Goal: Information Seeking & Learning: Learn about a topic

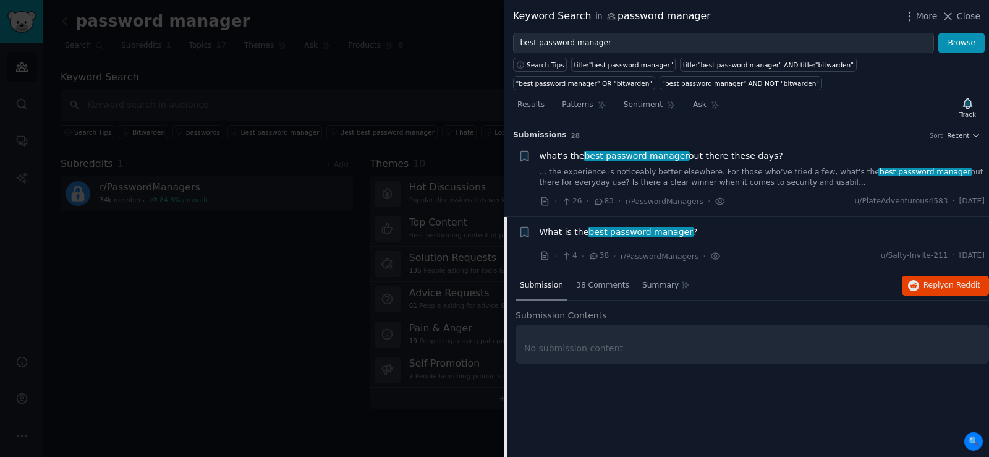
scroll to position [96, 0]
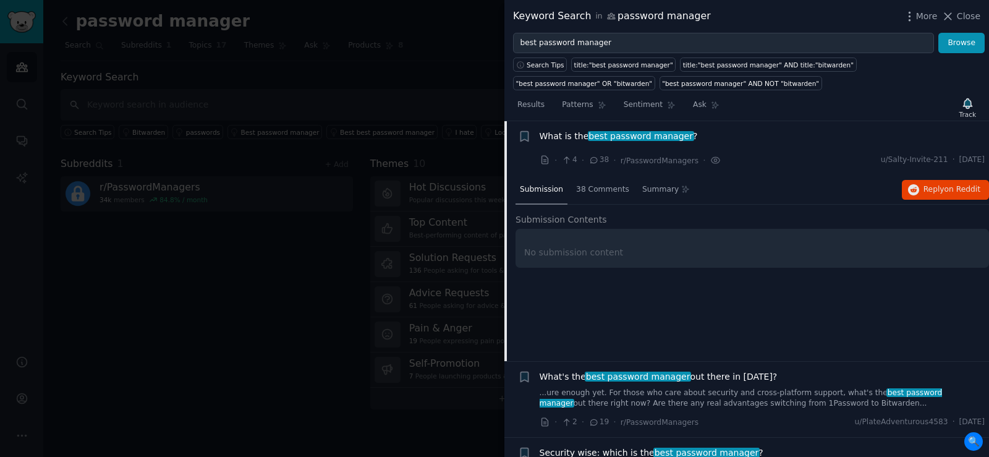
click at [969, 10] on span "Close" at bounding box center [968, 16] width 23 height 13
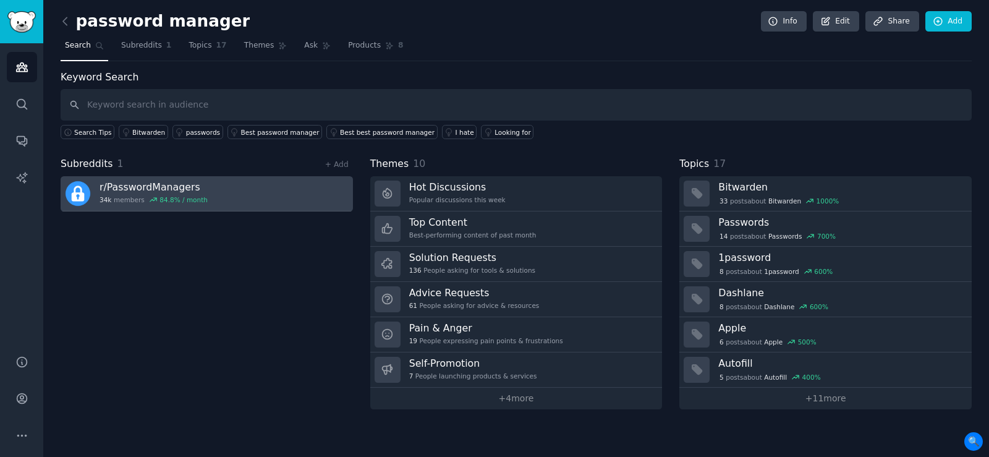
click at [193, 185] on h3 "r/ PasswordManagers" at bounding box center [154, 186] width 108 height 13
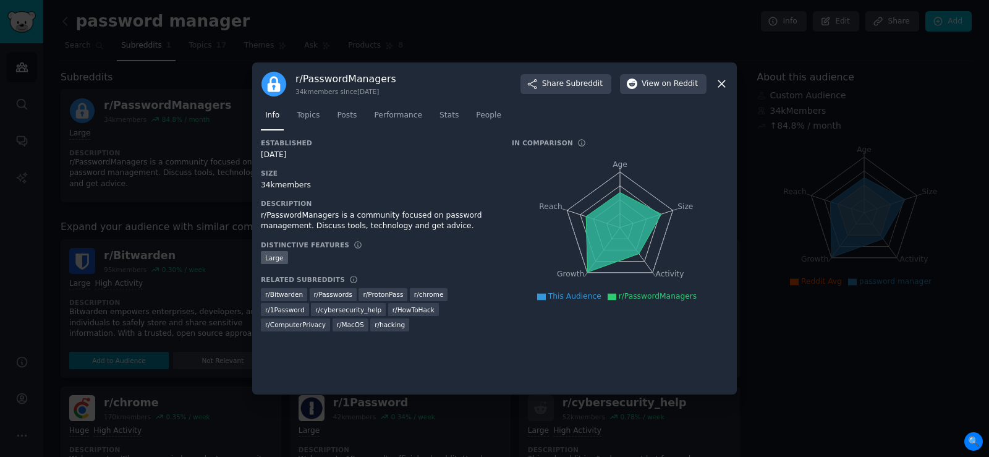
click at [716, 82] on icon at bounding box center [721, 83] width 13 height 13
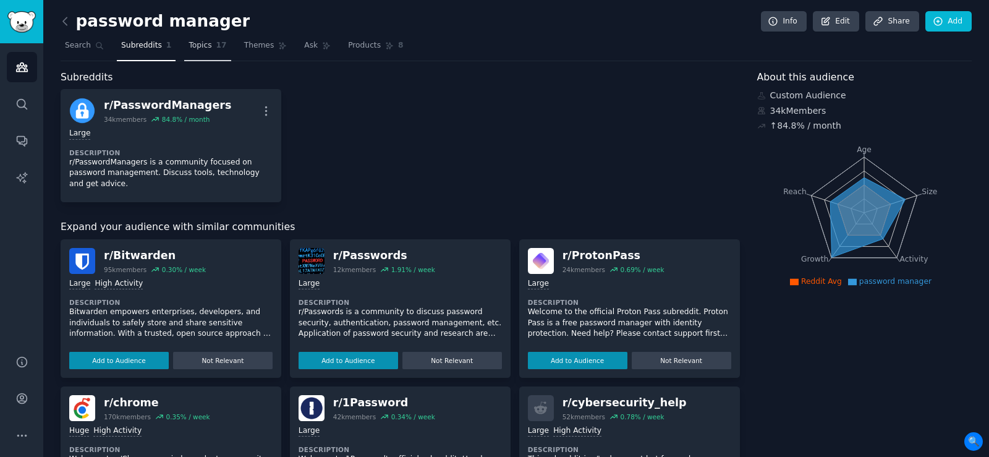
click at [203, 47] on link "Topics 17" at bounding box center [207, 48] width 46 height 25
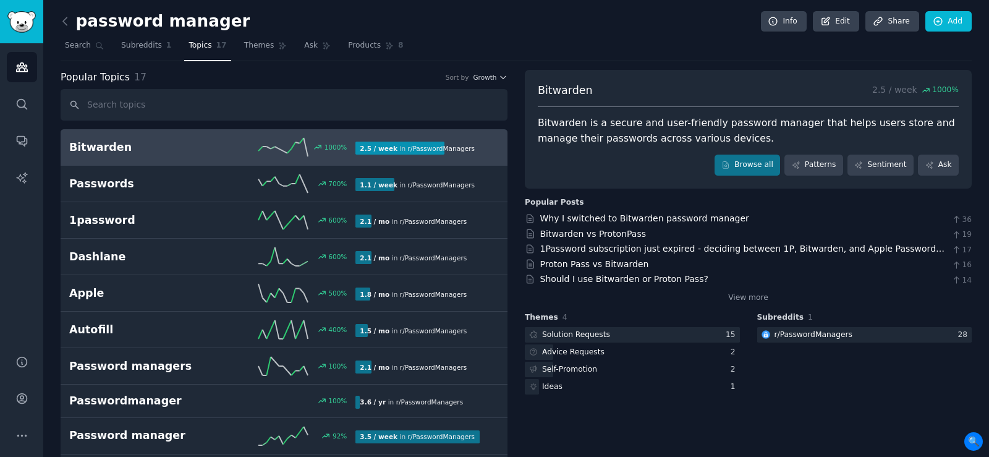
click at [99, 146] on h2 "Bitwarden" at bounding box center [140, 147] width 143 height 15
click at [137, 43] on span "Subreddits" at bounding box center [141, 45] width 41 height 11
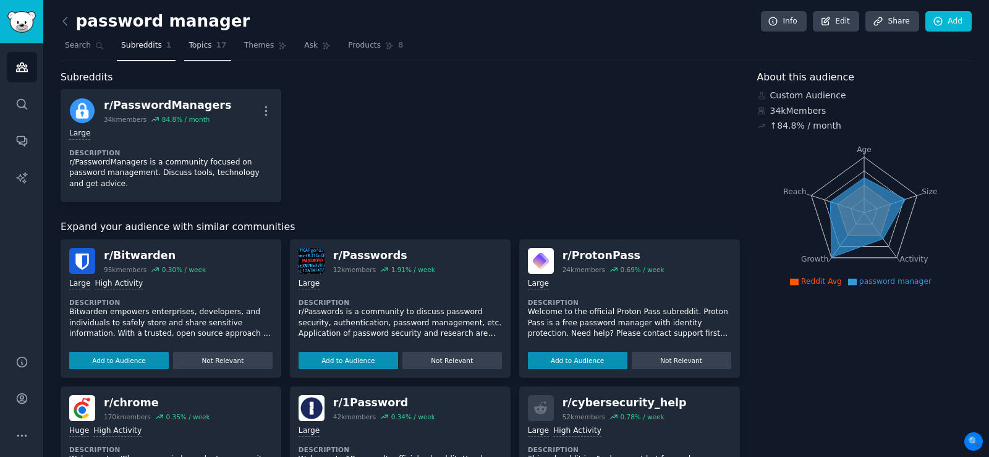
click at [191, 41] on span "Topics" at bounding box center [200, 45] width 23 height 11
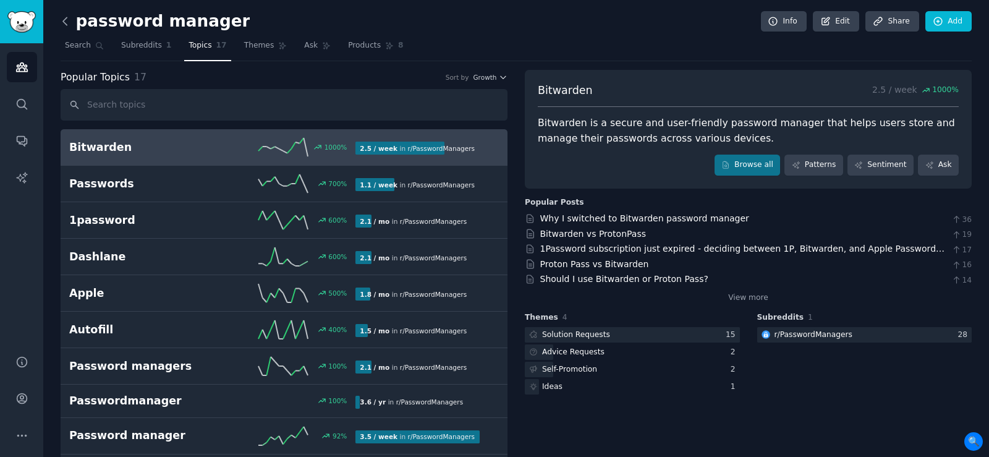
click at [69, 20] on icon at bounding box center [65, 21] width 13 height 13
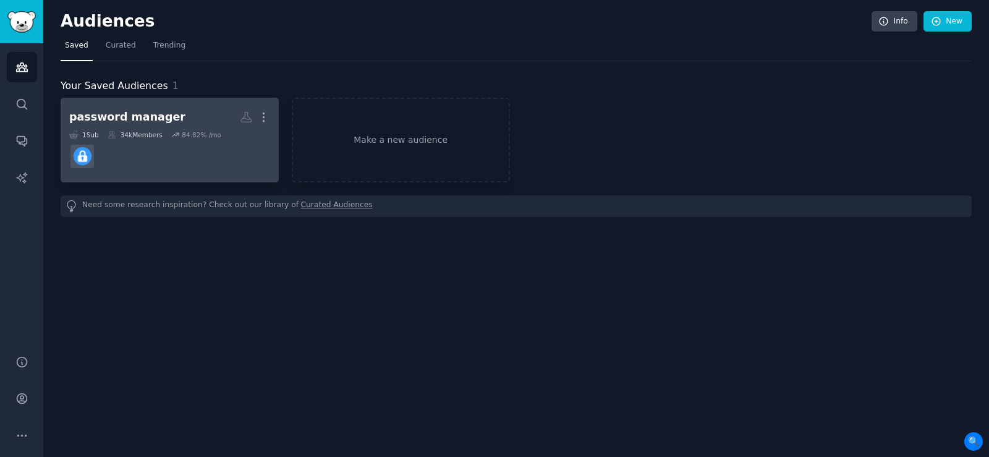
click at [184, 119] on h2 "password manager More" at bounding box center [169, 117] width 201 height 22
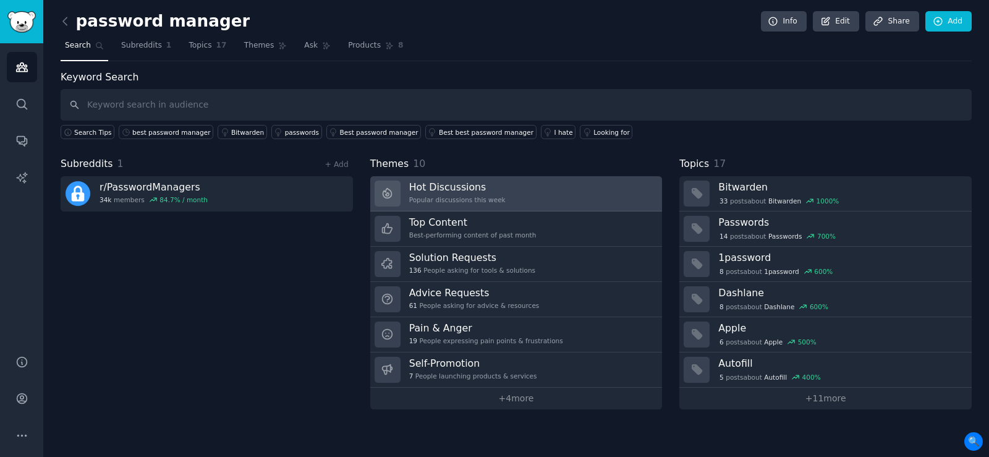
click at [463, 188] on h3 "Hot Discussions" at bounding box center [457, 186] width 96 height 13
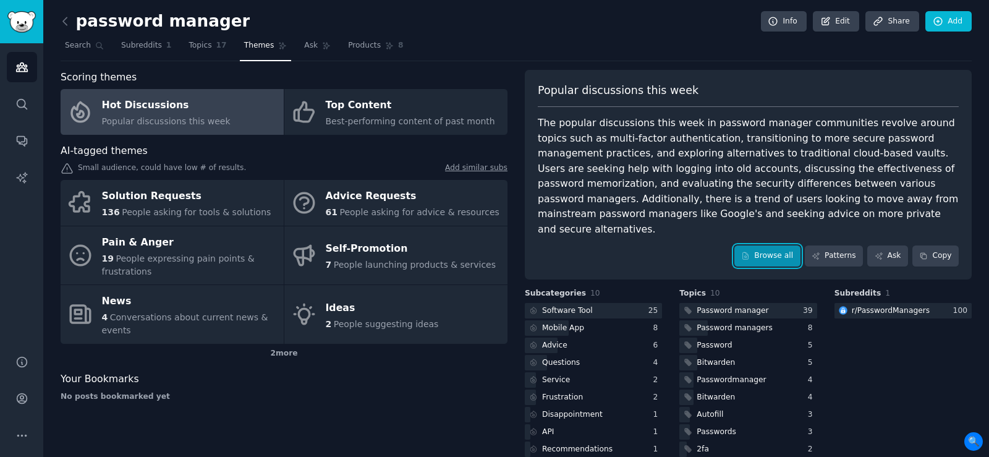
click at [779, 245] on link "Browse all" at bounding box center [767, 255] width 66 height 21
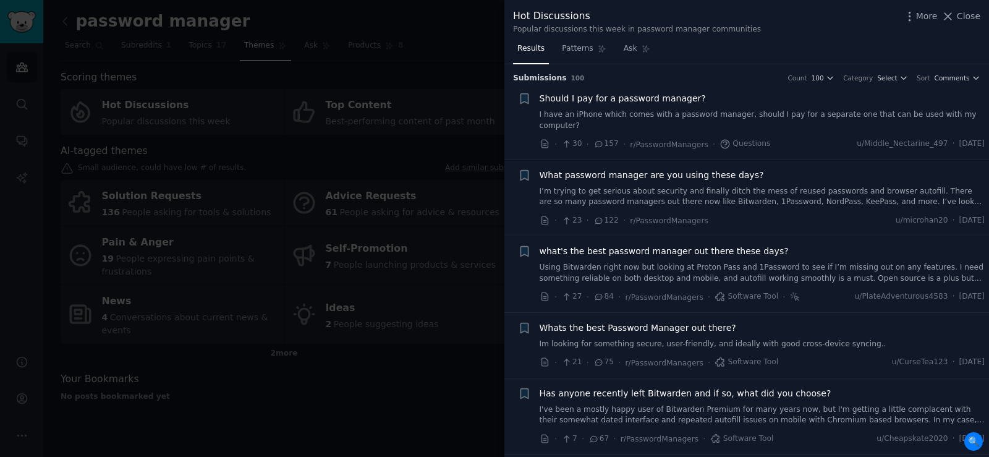
click at [609, 98] on span "Should I pay for a password manager?" at bounding box center [623, 98] width 166 height 13
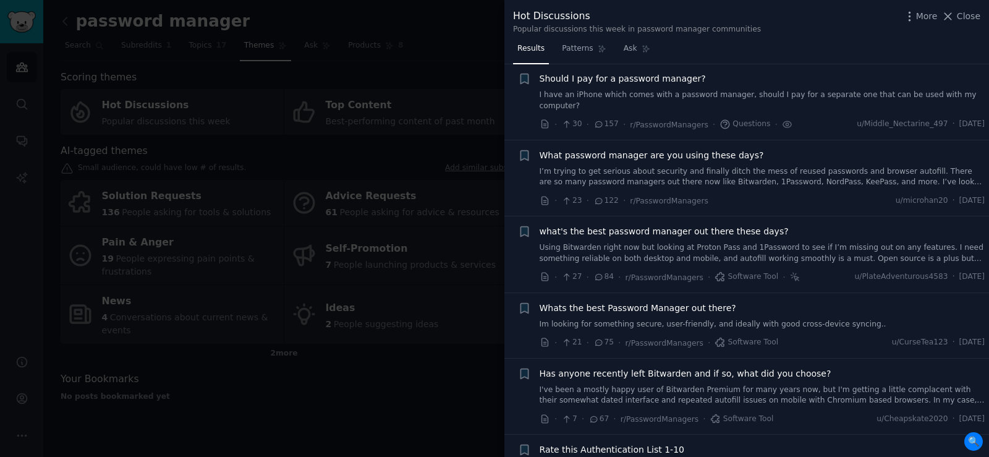
click at [694, 149] on span "What password manager are you using these days?" at bounding box center [652, 155] width 224 height 13
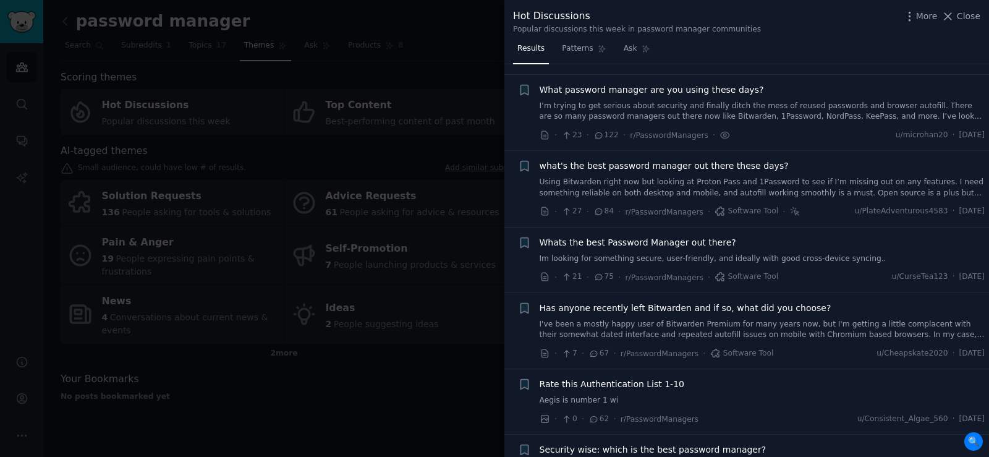
scroll to position [0, 0]
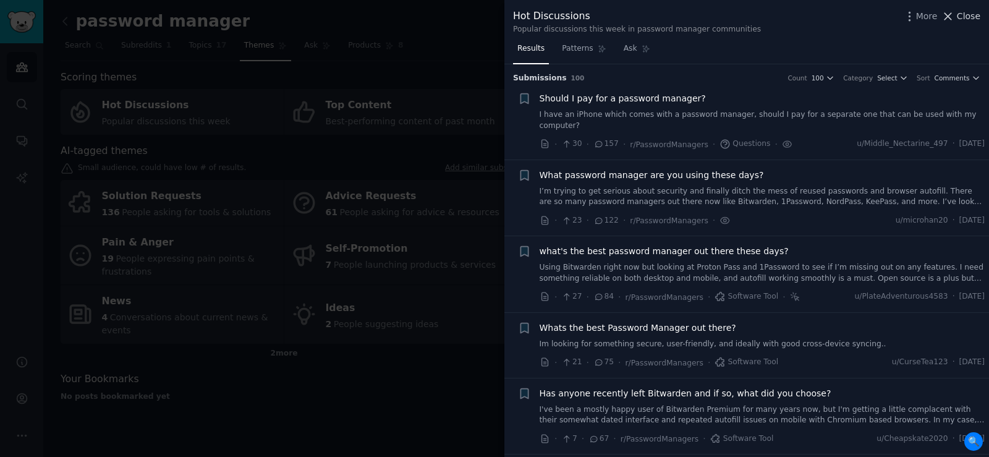
click at [967, 12] on span "Close" at bounding box center [968, 16] width 23 height 13
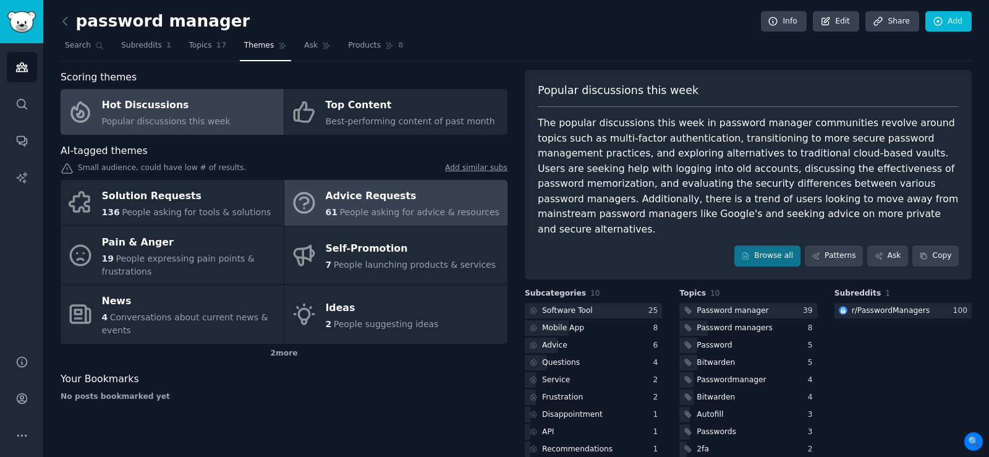
click at [392, 197] on div "Advice Requests" at bounding box center [413, 197] width 174 height 20
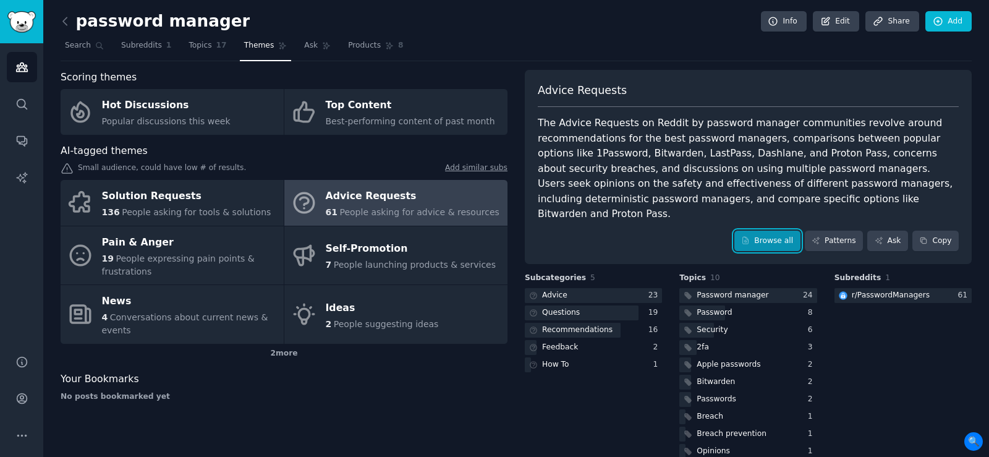
click at [781, 231] on link "Browse all" at bounding box center [767, 241] width 66 height 21
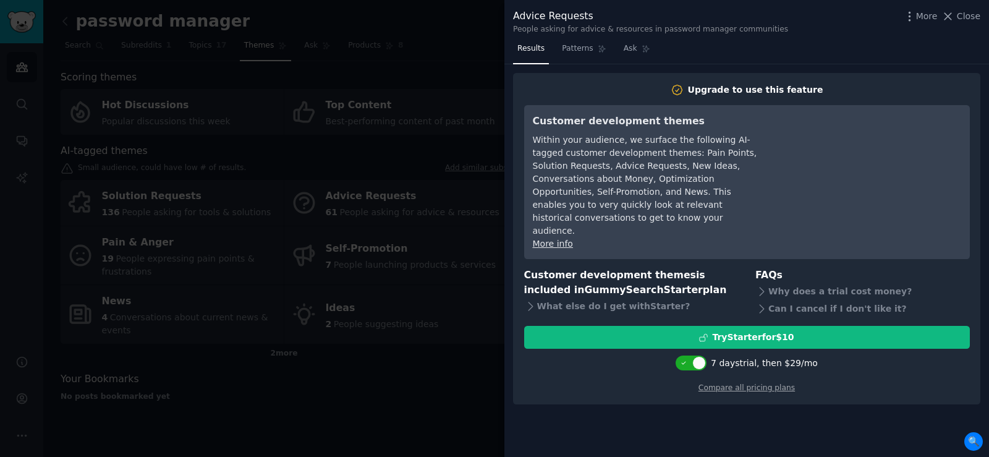
click at [983, 11] on div "Advice Requests People asking for advice & resources in password manager commun…" at bounding box center [746, 19] width 485 height 39
click at [961, 14] on span "Close" at bounding box center [968, 16] width 23 height 13
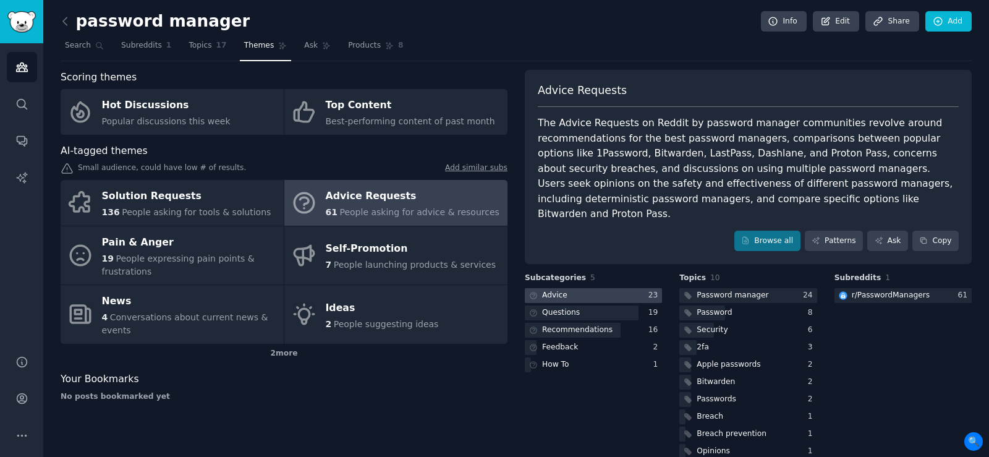
click at [595, 288] on div at bounding box center [593, 295] width 137 height 15
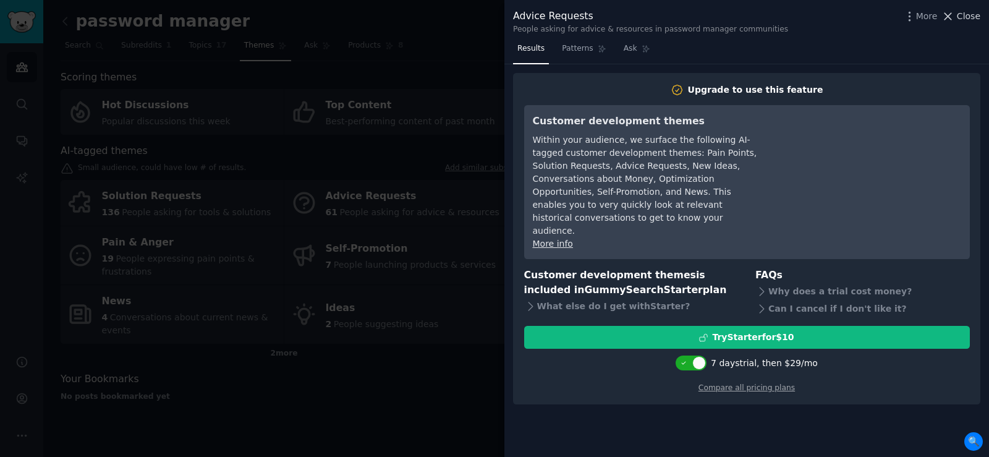
click at [966, 15] on span "Close" at bounding box center [968, 16] width 23 height 13
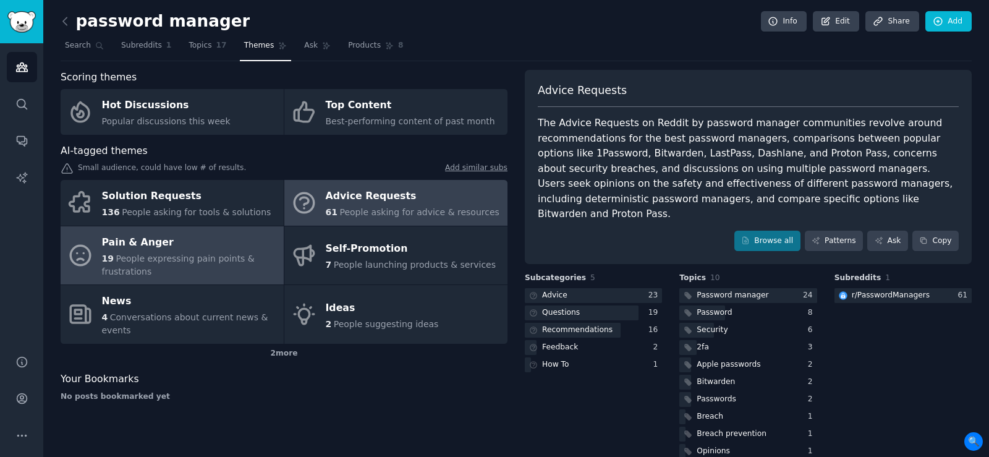
click at [210, 253] on span "People expressing pain points & frustrations" at bounding box center [178, 264] width 153 height 23
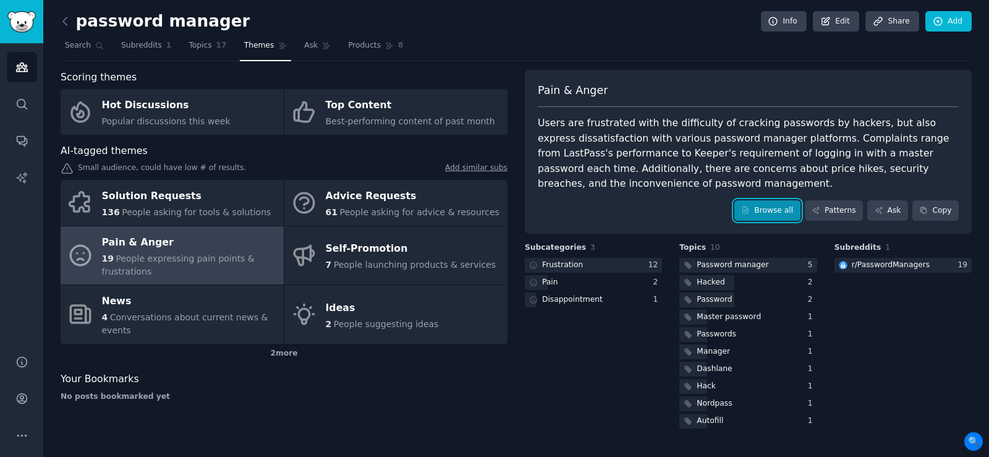
click at [765, 201] on link "Browse all" at bounding box center [767, 210] width 66 height 21
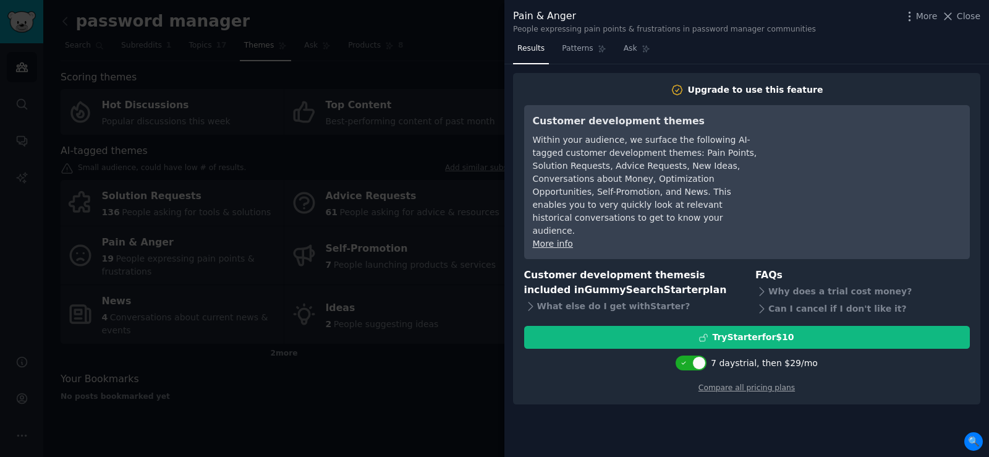
click at [988, 14] on div "Pain & Anger People expressing pain points & frustrations in password manager c…" at bounding box center [746, 19] width 485 height 39
click at [981, 14] on div "Pain & Anger People expressing pain points & frustrations in password manager c…" at bounding box center [746, 19] width 485 height 39
click at [962, 16] on span "Close" at bounding box center [968, 16] width 23 height 13
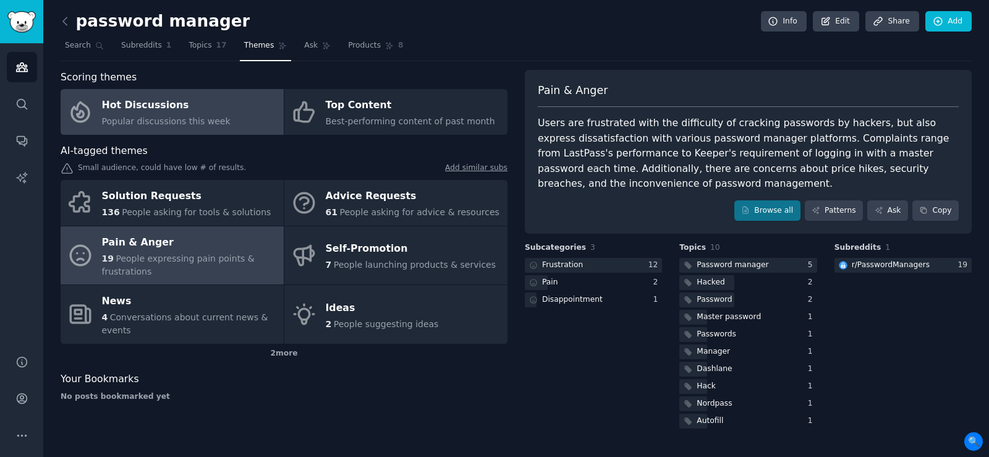
click at [166, 109] on div "Hot Discussions" at bounding box center [166, 106] width 129 height 20
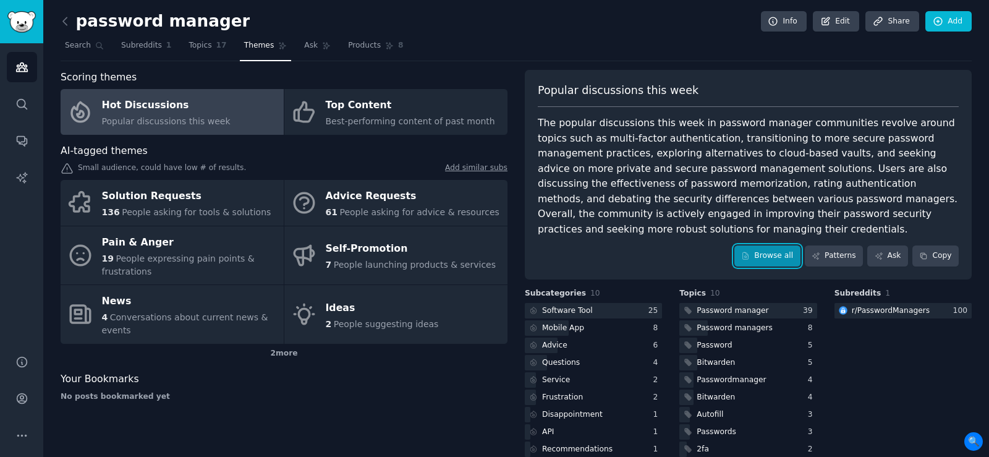
click at [776, 245] on link "Browse all" at bounding box center [767, 255] width 66 height 21
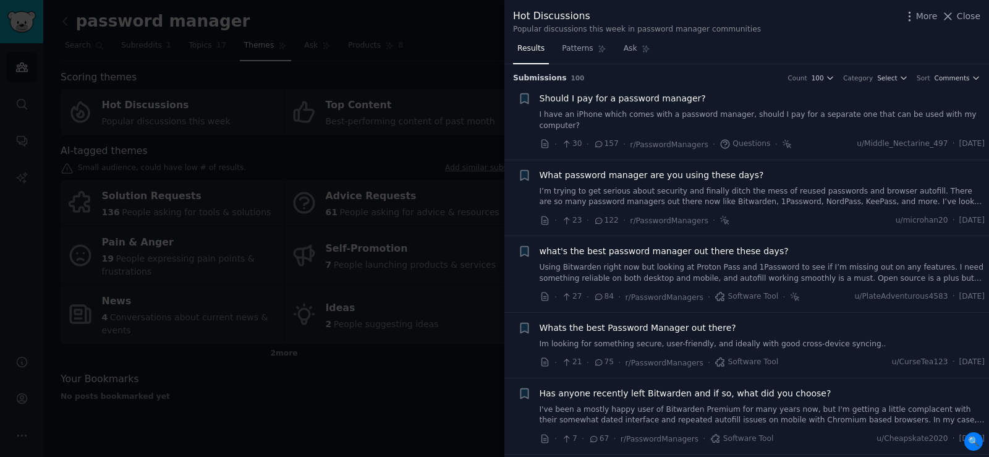
click at [725, 245] on span "what's the best password manager out there these days?" at bounding box center [664, 251] width 249 height 13
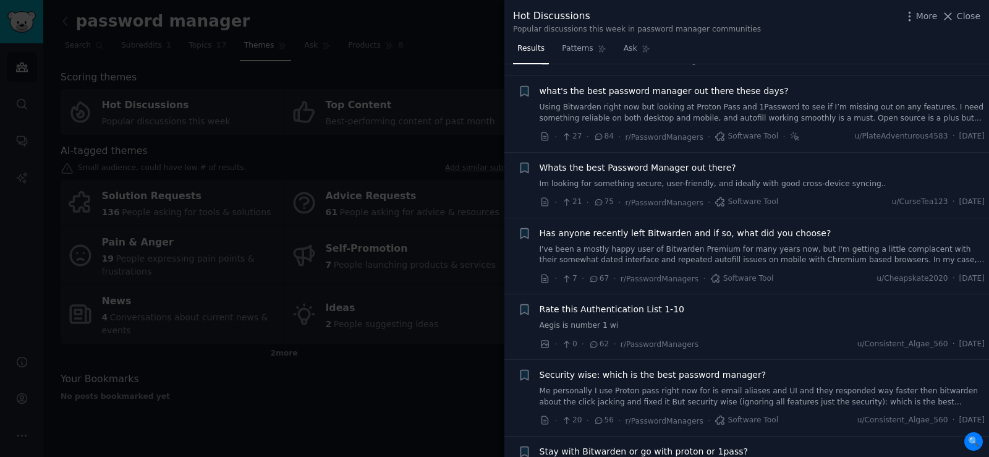
scroll to position [161, 0]
click at [959, 14] on button "Close" at bounding box center [960, 16] width 39 height 13
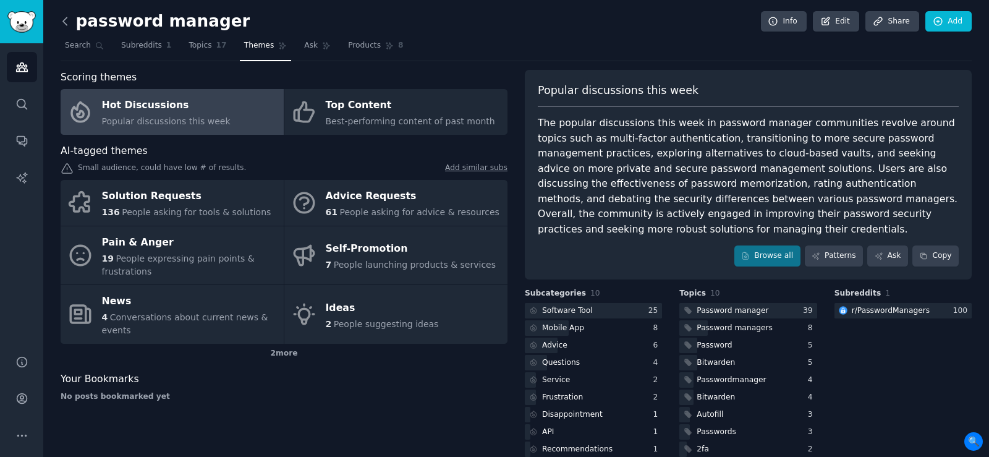
click at [64, 17] on icon at bounding box center [65, 21] width 13 height 13
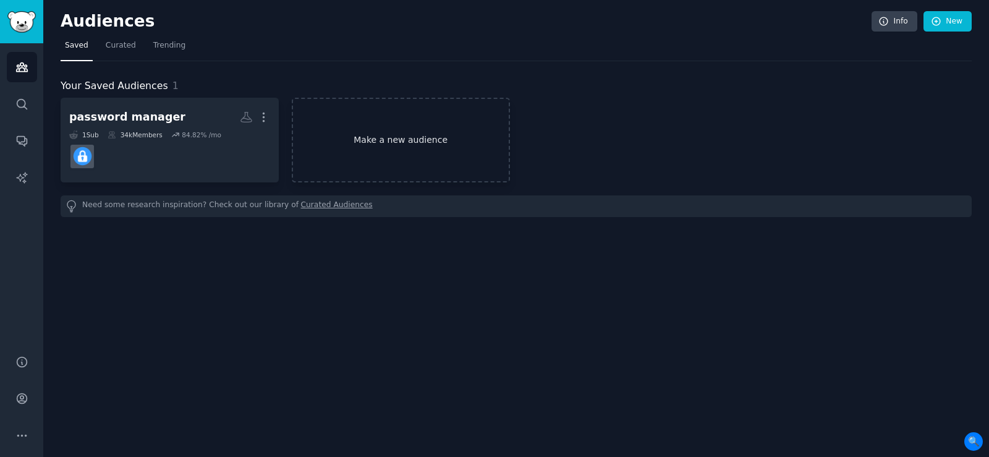
click at [422, 145] on link "Make a new audience" at bounding box center [401, 140] width 218 height 85
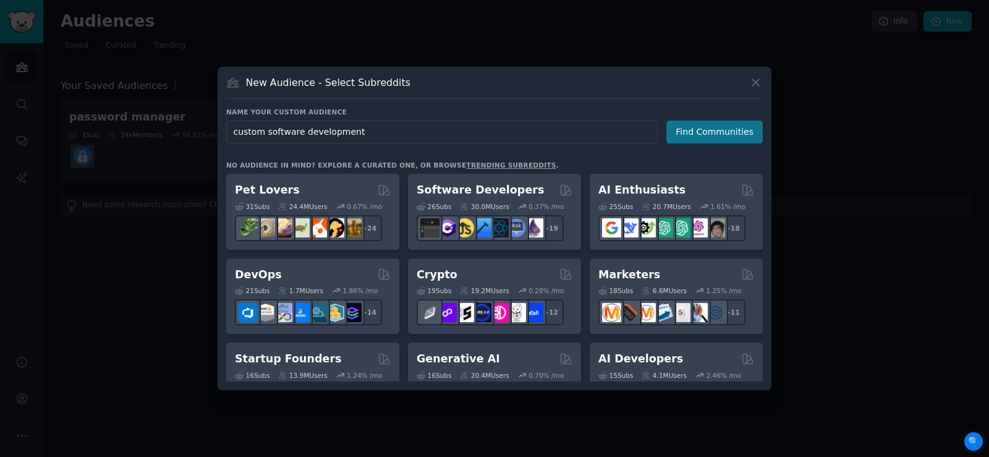
type input "custom software development"
click at [701, 126] on button "Find Communities" at bounding box center [714, 132] width 96 height 23
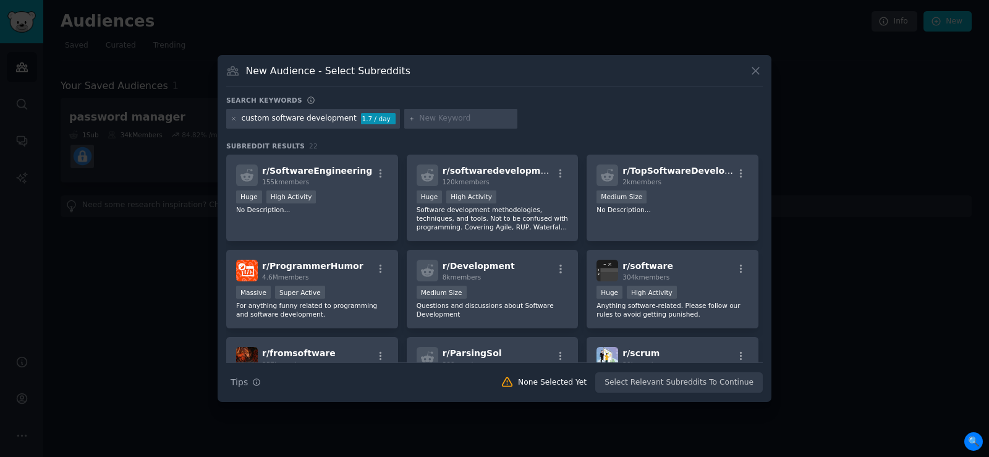
click at [316, 114] on div "custom software development" at bounding box center [299, 118] width 115 height 11
drag, startPoint x: 298, startPoint y: 117, endPoint x: 342, endPoint y: 117, distance: 44.5
click at [342, 117] on div "custom software development" at bounding box center [299, 118] width 115 height 11
click at [236, 120] on icon at bounding box center [234, 119] width 7 height 7
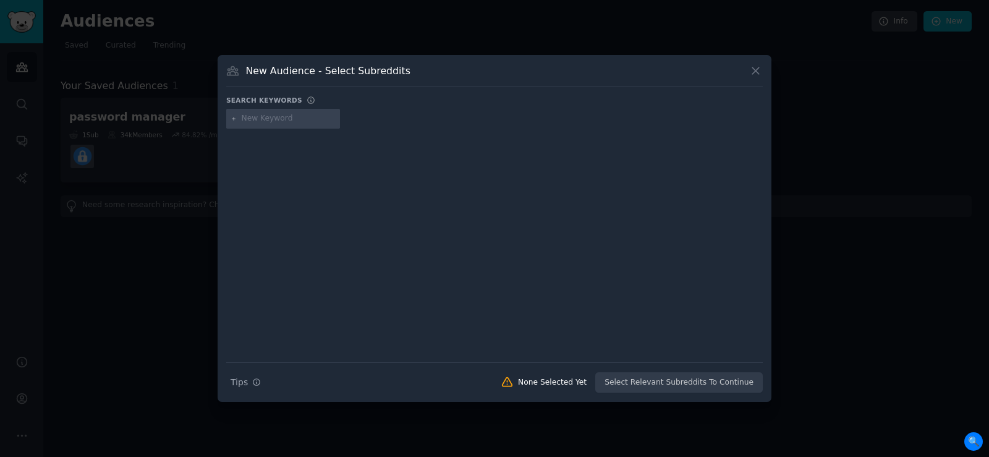
click at [294, 119] on input "text" at bounding box center [289, 118] width 94 height 11
type input "software solutions"
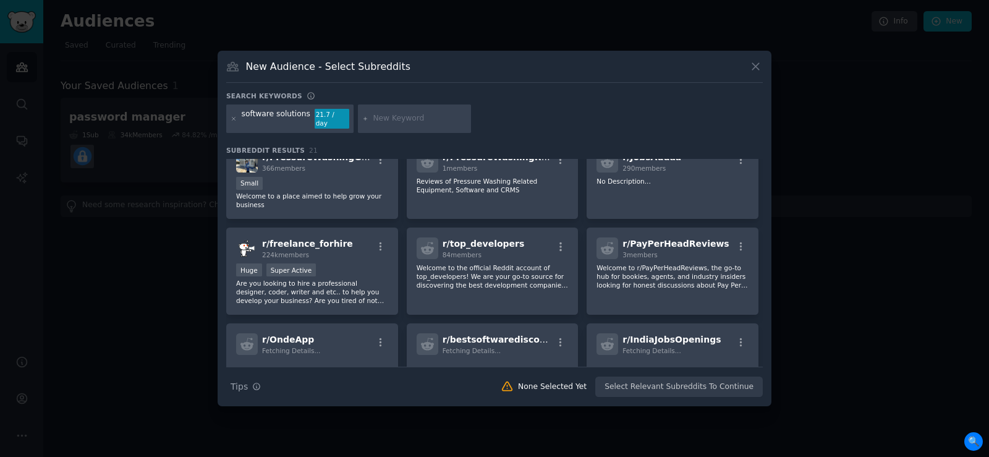
scroll to position [472, 0]
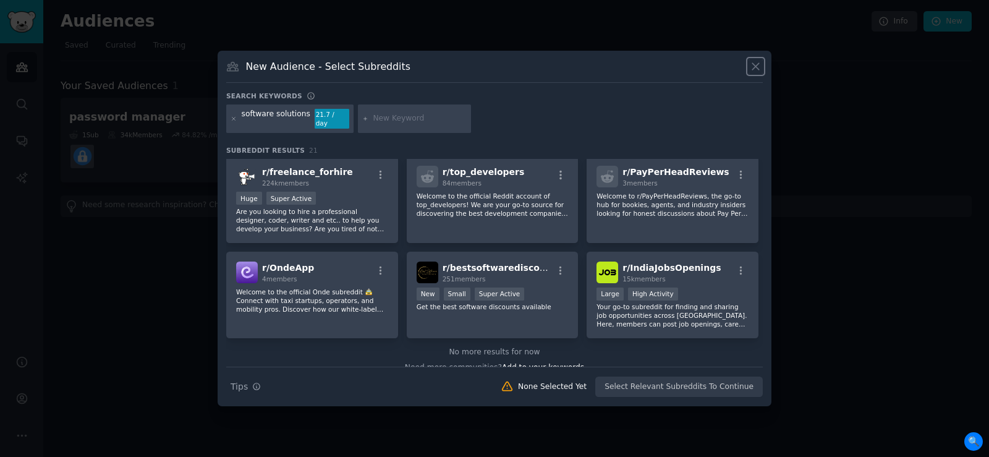
click at [752, 68] on icon at bounding box center [755, 67] width 7 height 7
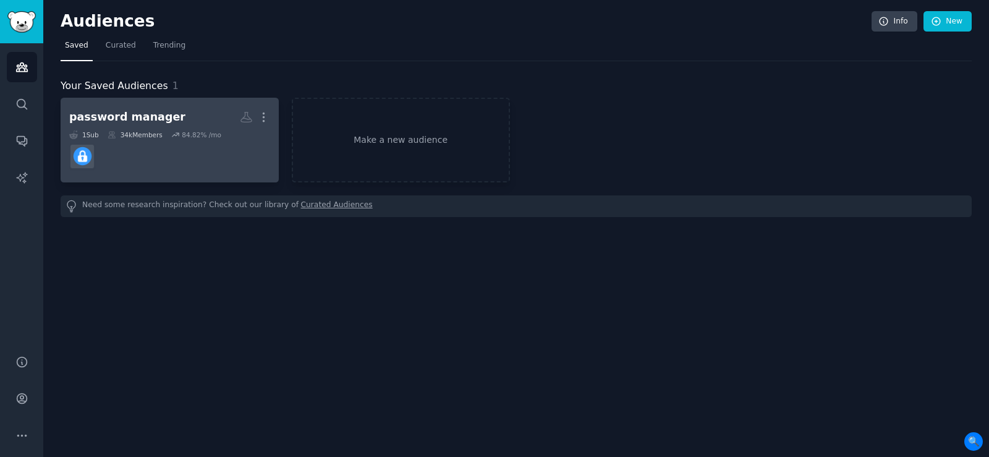
click at [134, 118] on div "password manager" at bounding box center [127, 116] width 116 height 15
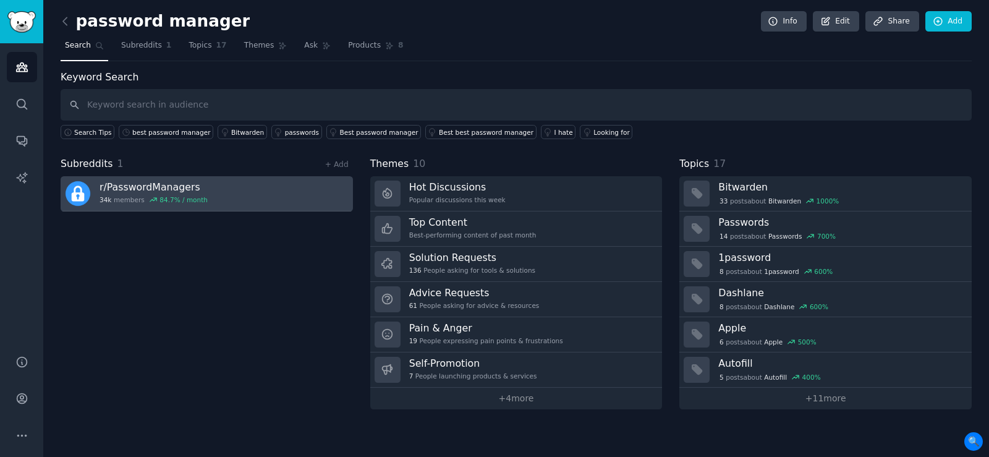
click at [231, 189] on link "r/ PasswordManagers 34k members 84.7 % / month" at bounding box center [207, 193] width 292 height 35
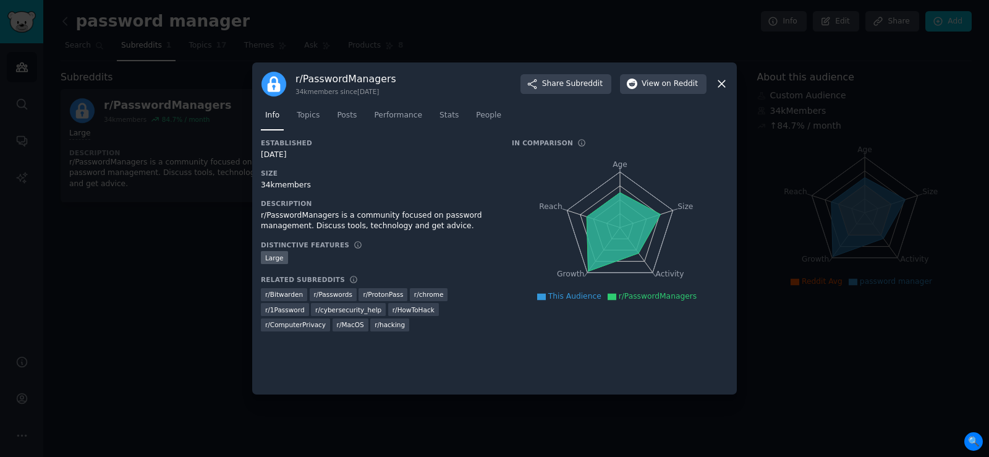
click at [723, 81] on icon at bounding box center [721, 83] width 13 height 13
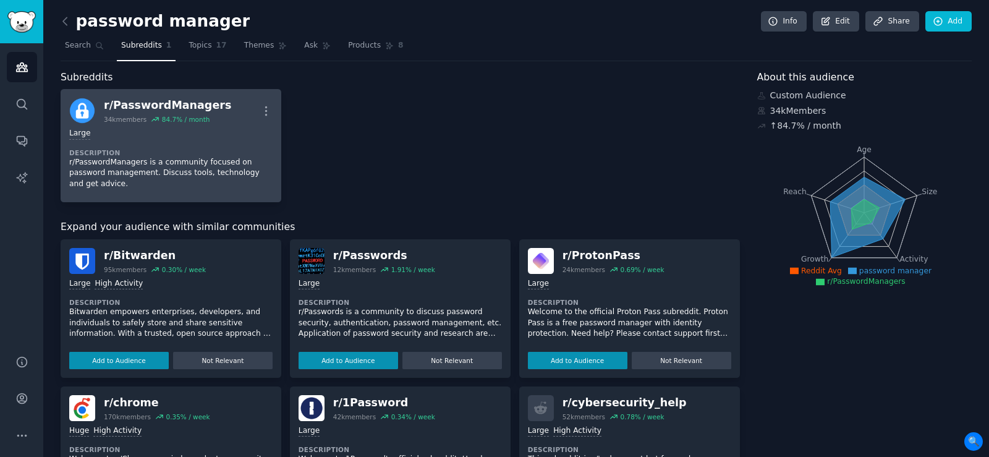
click at [185, 124] on div "Large Description r/PasswordManagers is a community focused on password managem…" at bounding box center [170, 159] width 203 height 70
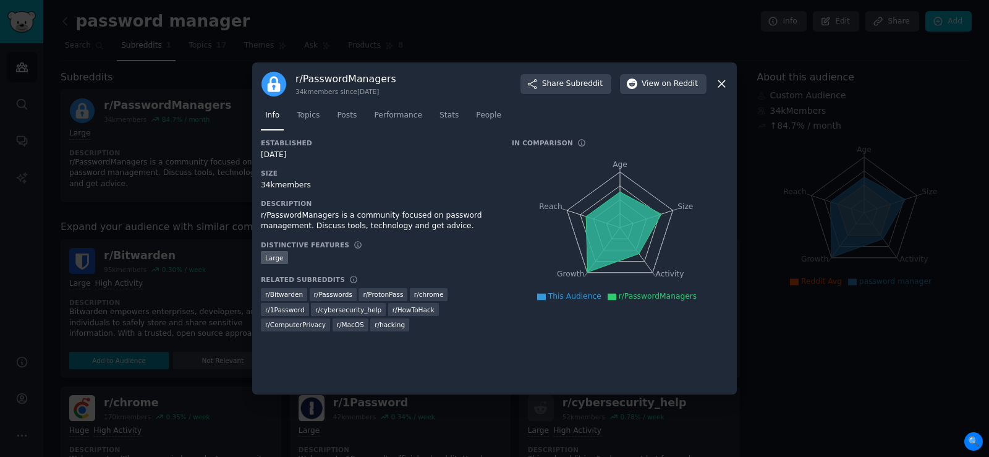
click at [716, 82] on icon at bounding box center [721, 83] width 13 height 13
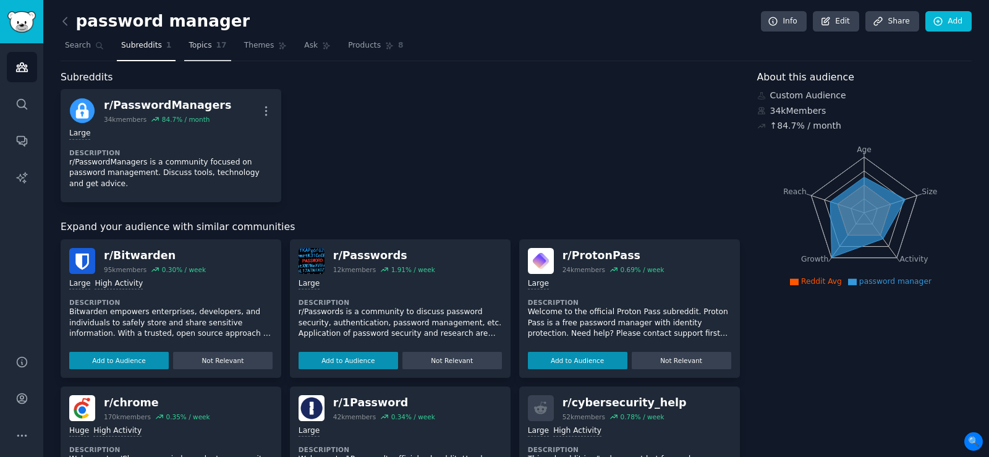
click at [189, 46] on span "Topics" at bounding box center [200, 45] width 23 height 11
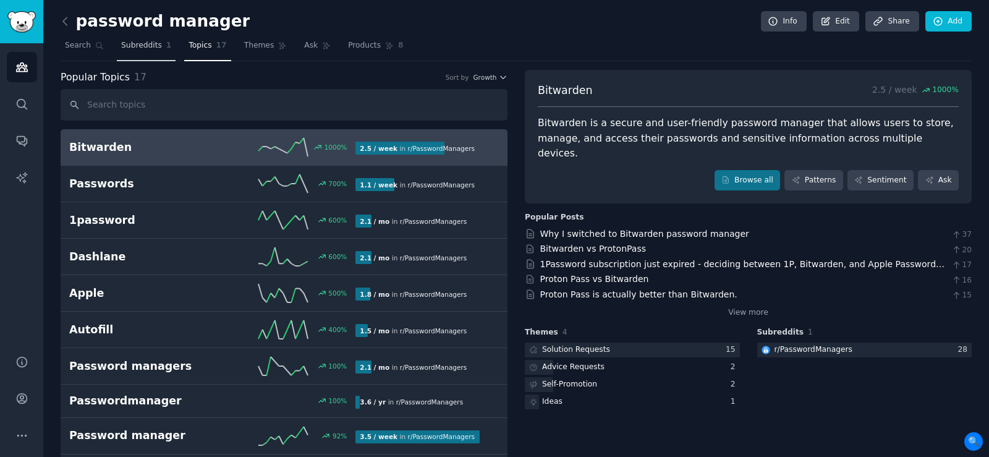
click at [125, 42] on span "Subreddits" at bounding box center [141, 45] width 41 height 11
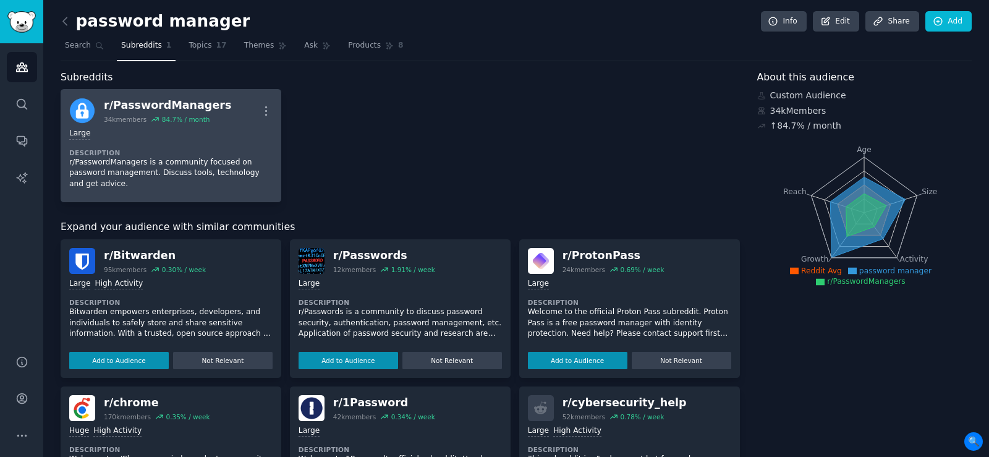
click at [159, 133] on div "Large" at bounding box center [170, 134] width 203 height 12
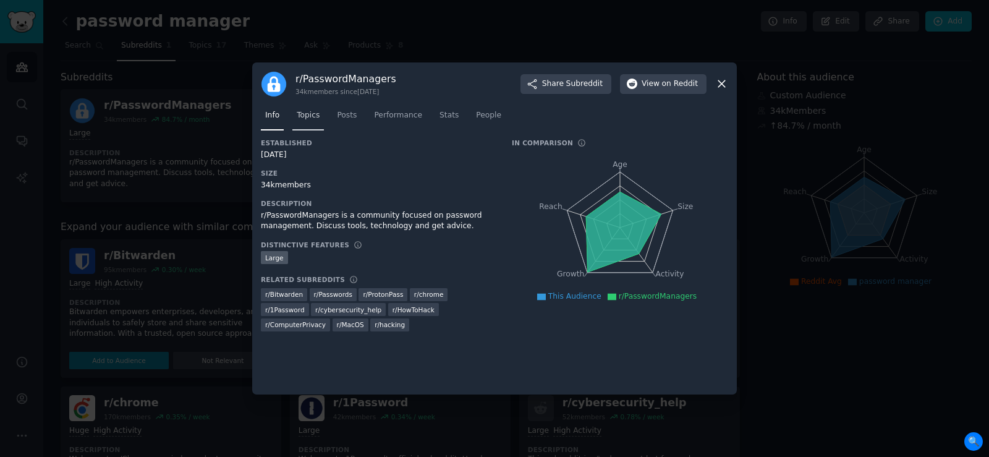
click at [316, 111] on span "Topics" at bounding box center [308, 115] width 23 height 11
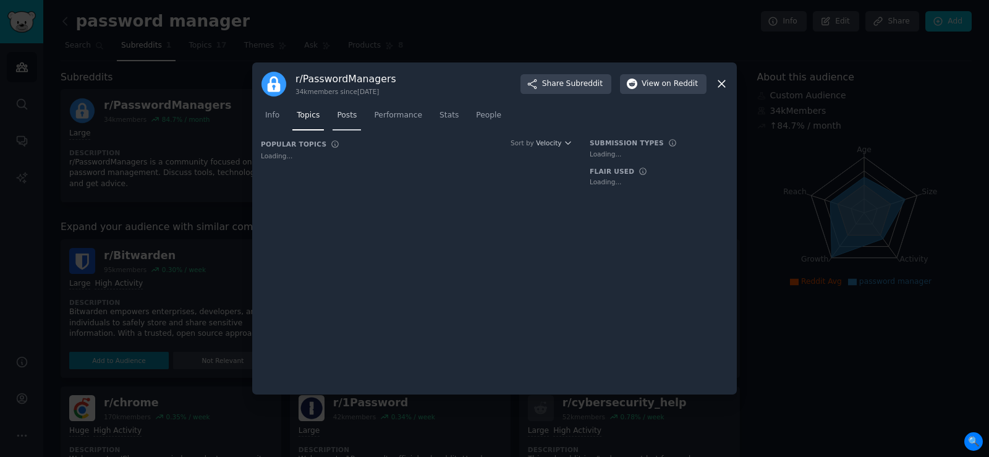
click at [348, 114] on span "Posts" at bounding box center [347, 115] width 20 height 11
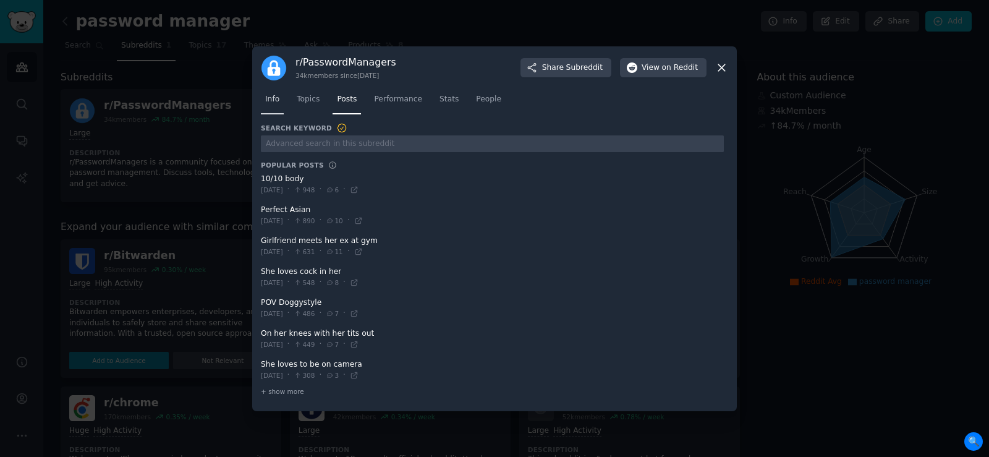
click at [277, 103] on span "Info" at bounding box center [272, 99] width 14 height 11
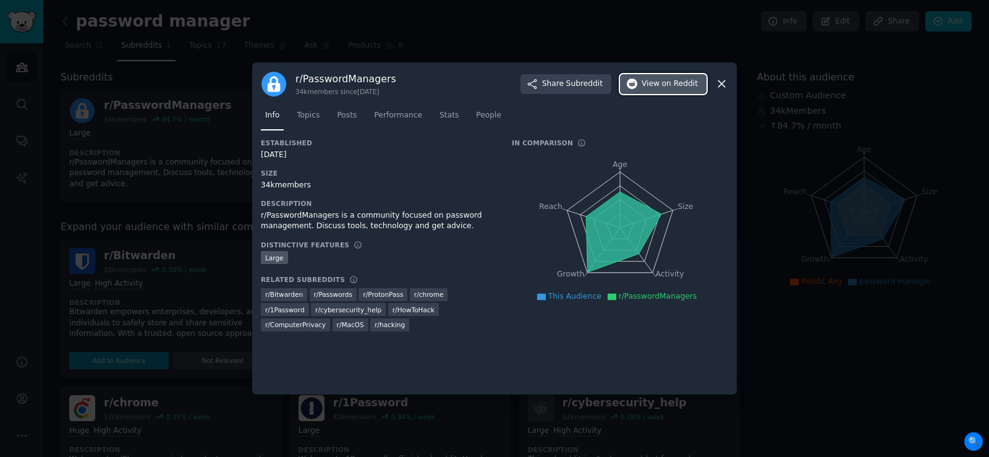
click at [655, 81] on span "View on Reddit" at bounding box center [670, 84] width 56 height 11
click at [717, 83] on icon at bounding box center [721, 83] width 13 height 13
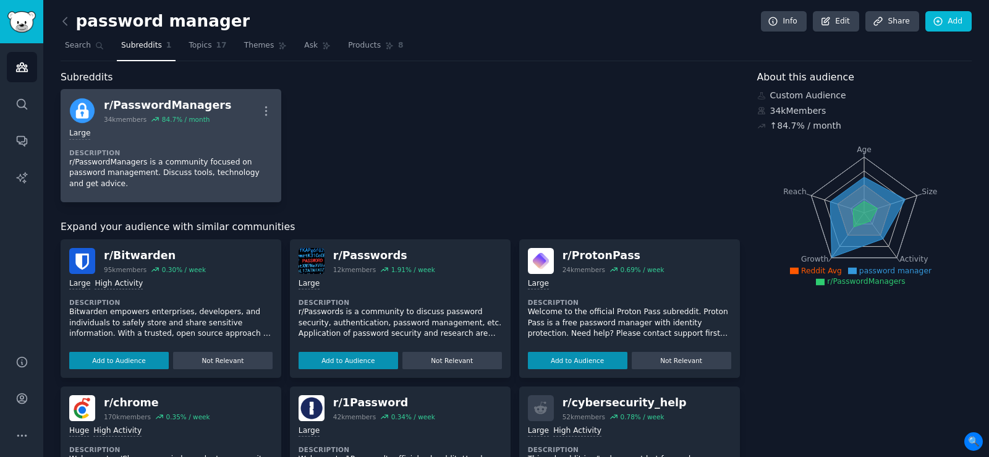
click at [135, 129] on div "Large" at bounding box center [170, 134] width 203 height 12
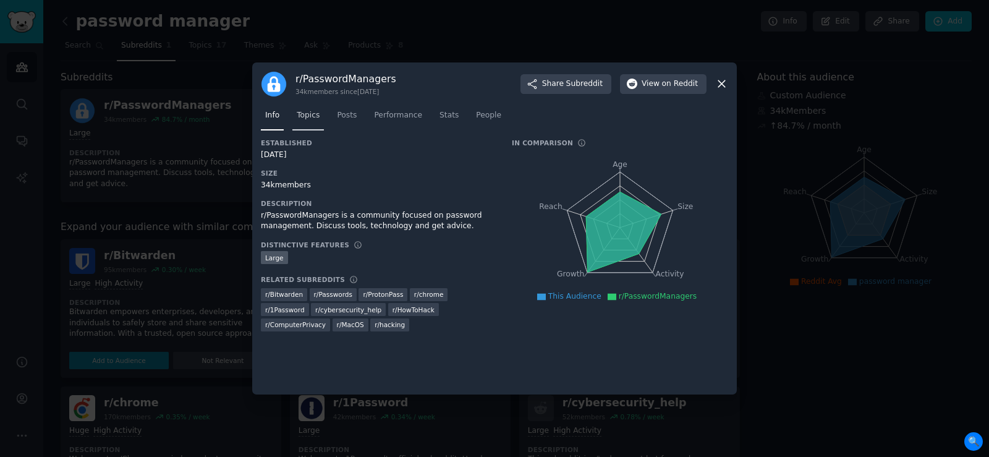
click at [312, 111] on span "Topics" at bounding box center [308, 115] width 23 height 11
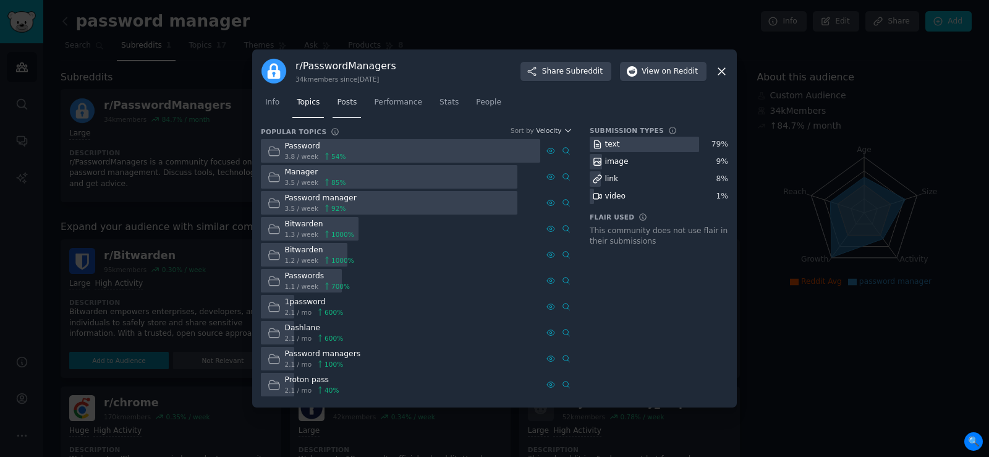
click at [339, 117] on link "Posts" at bounding box center [347, 105] width 28 height 25
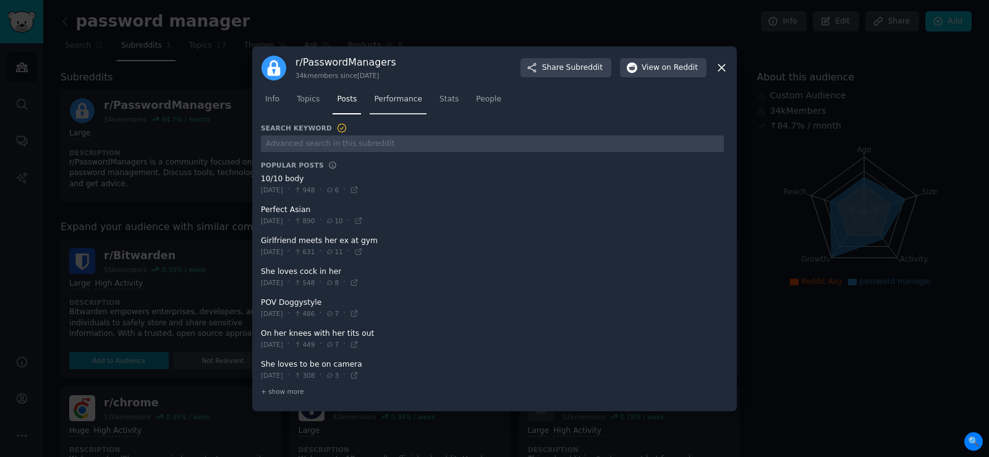
click at [388, 100] on span "Performance" at bounding box center [398, 99] width 48 height 11
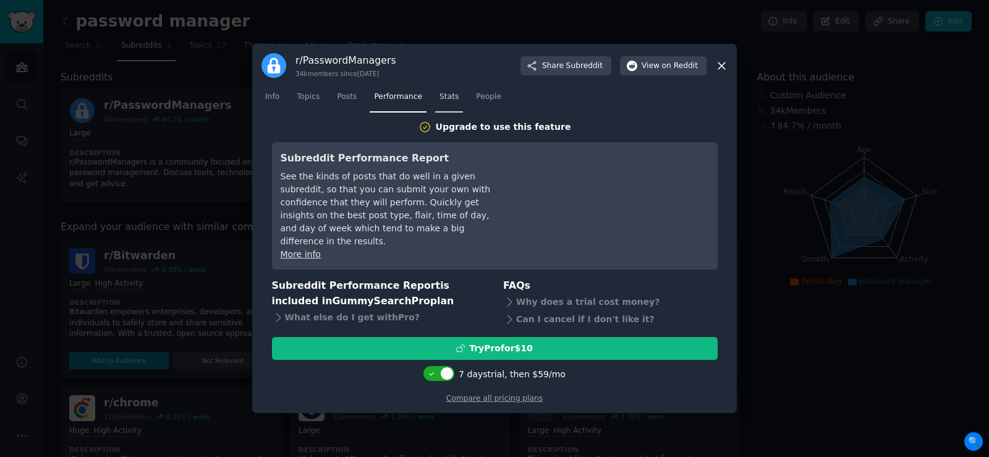
click at [440, 103] on span "Stats" at bounding box center [448, 96] width 19 height 11
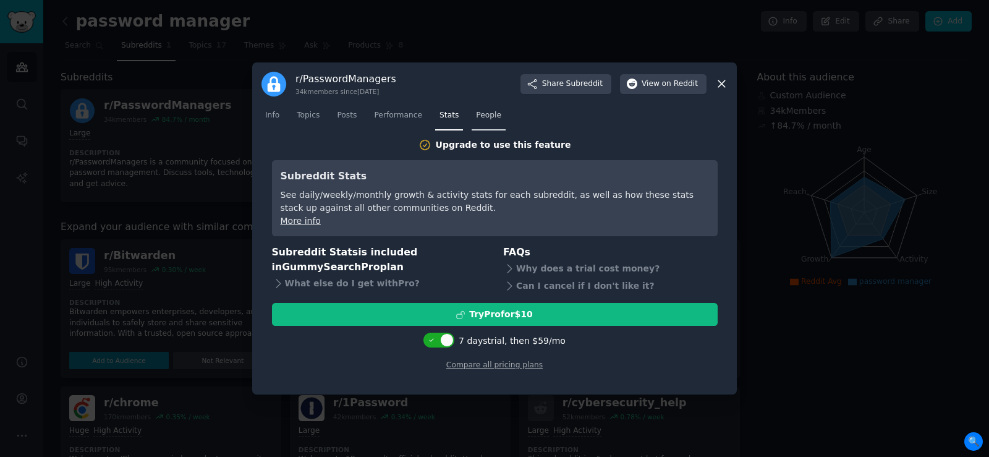
click at [476, 113] on span "People" at bounding box center [488, 115] width 25 height 11
click at [295, 114] on link "Topics" at bounding box center [308, 118] width 32 height 25
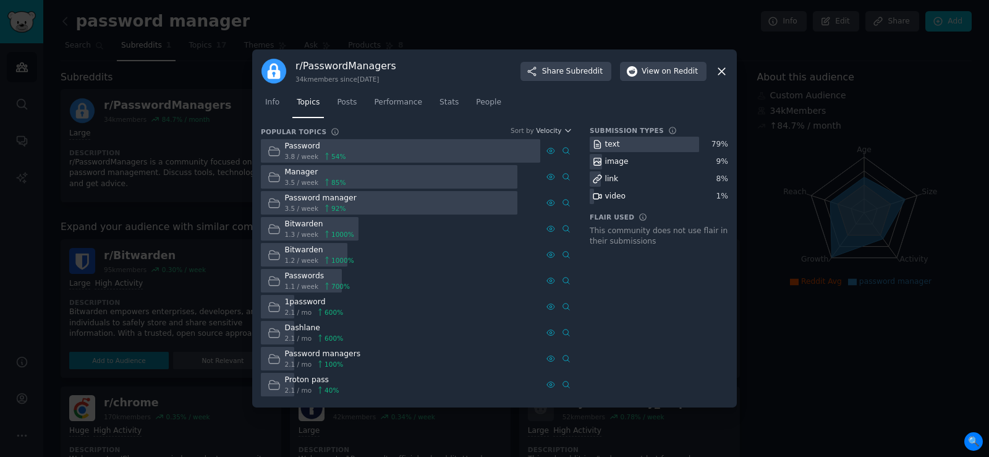
click at [722, 67] on icon at bounding box center [721, 71] width 13 height 13
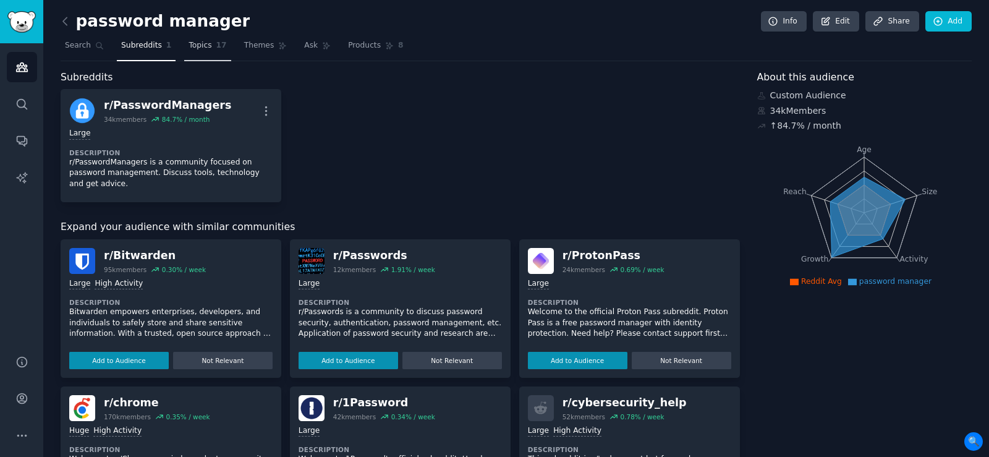
click at [189, 46] on span "Topics" at bounding box center [200, 45] width 23 height 11
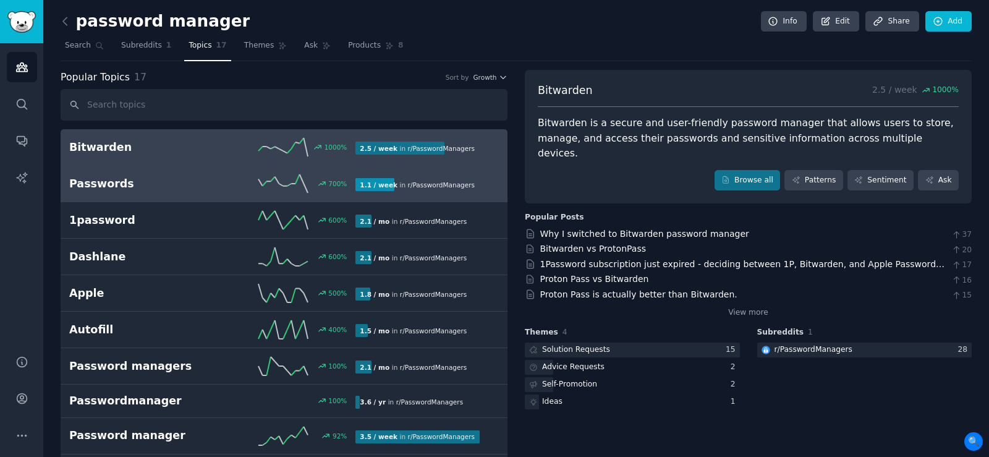
click at [127, 181] on h2 "Passwords" at bounding box center [140, 183] width 143 height 15
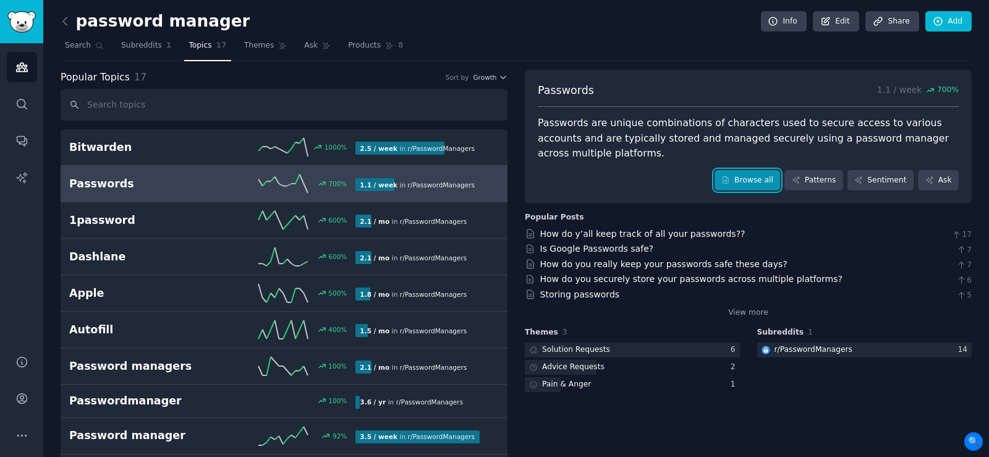
click at [755, 170] on link "Browse all" at bounding box center [748, 180] width 66 height 21
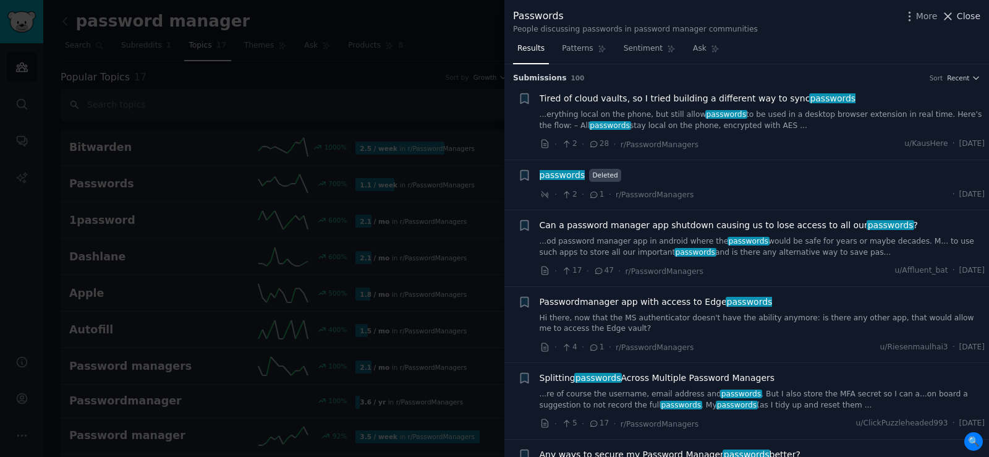
click at [969, 17] on span "Close" at bounding box center [968, 16] width 23 height 13
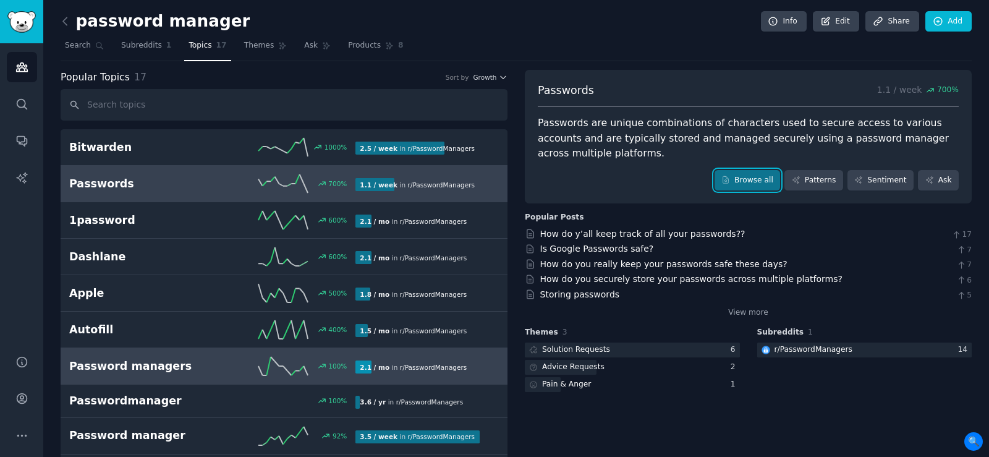
scroll to position [124, 0]
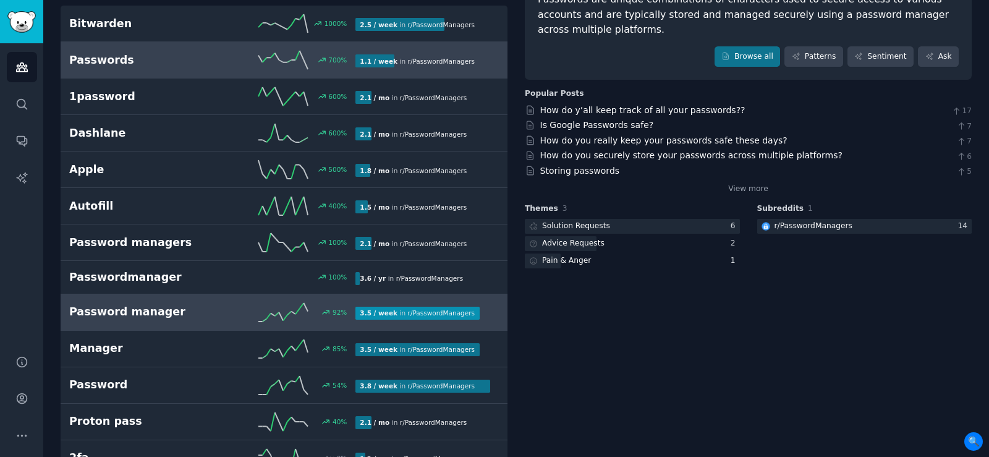
click at [197, 309] on h2 "Password manager" at bounding box center [140, 311] width 143 height 15
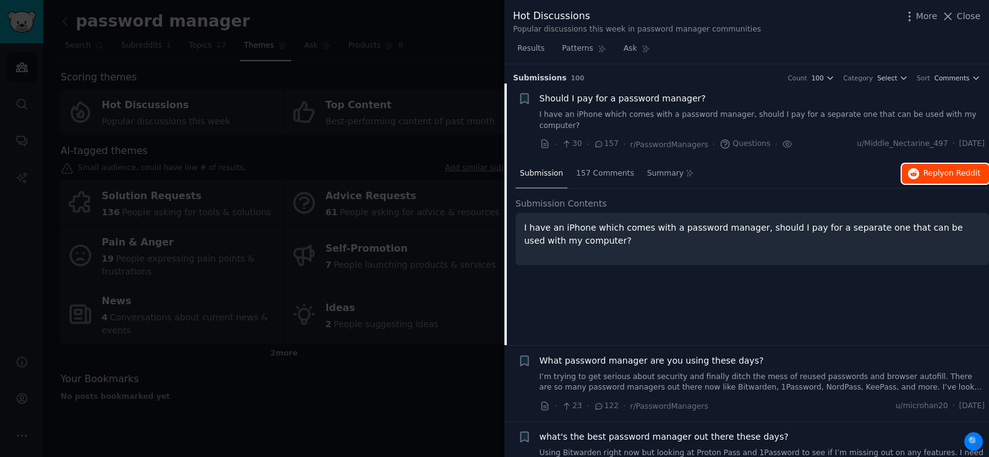
click at [948, 169] on span "on Reddit" at bounding box center [963, 173] width 36 height 9
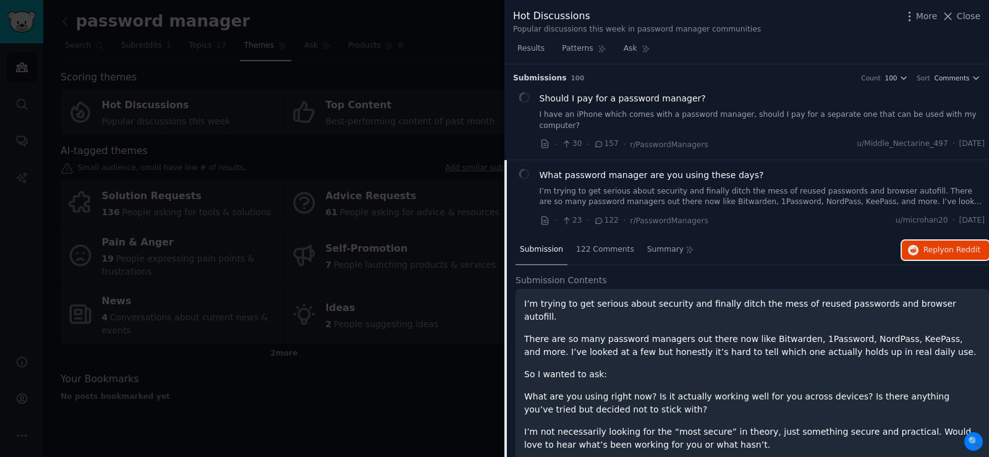
click at [930, 245] on span "Reply on Reddit" at bounding box center [951, 250] width 57 height 11
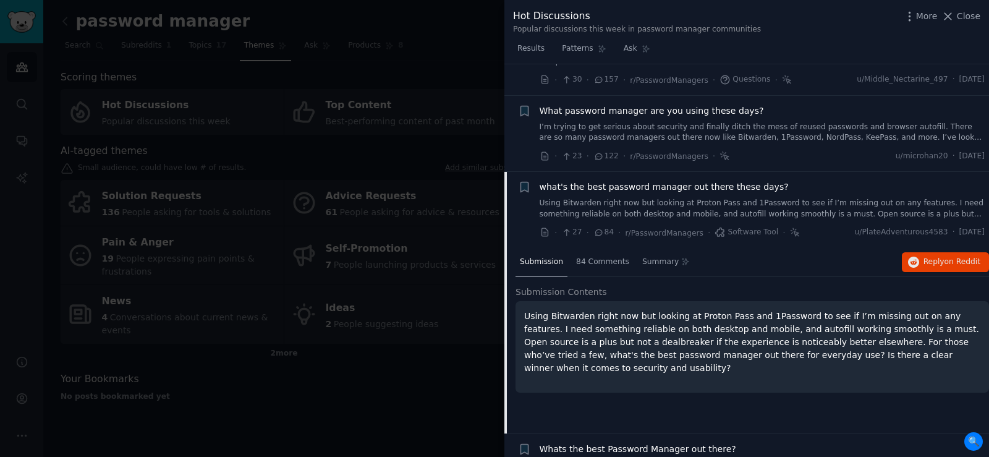
scroll to position [62, 0]
click at [930, 259] on span "Reply on Reddit" at bounding box center [951, 264] width 57 height 11
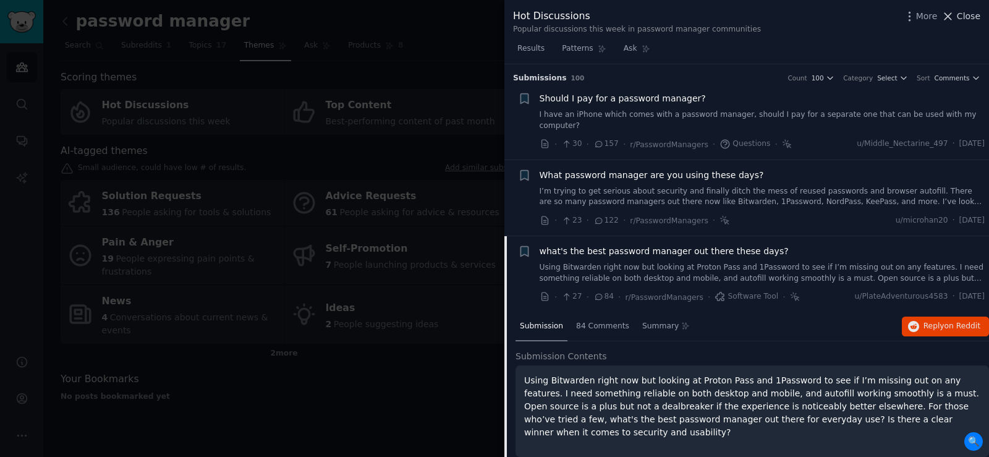
click at [980, 12] on span "Close" at bounding box center [968, 16] width 23 height 13
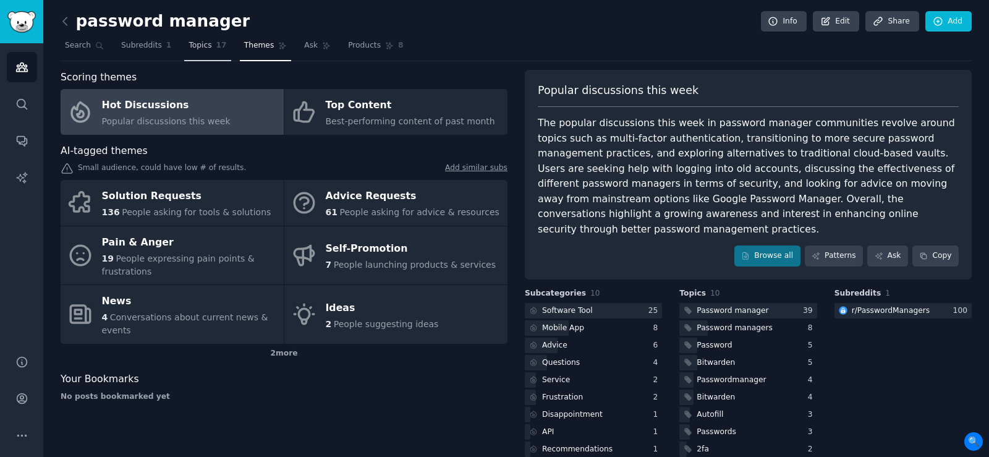
click at [202, 48] on span "Topics" at bounding box center [200, 45] width 23 height 11
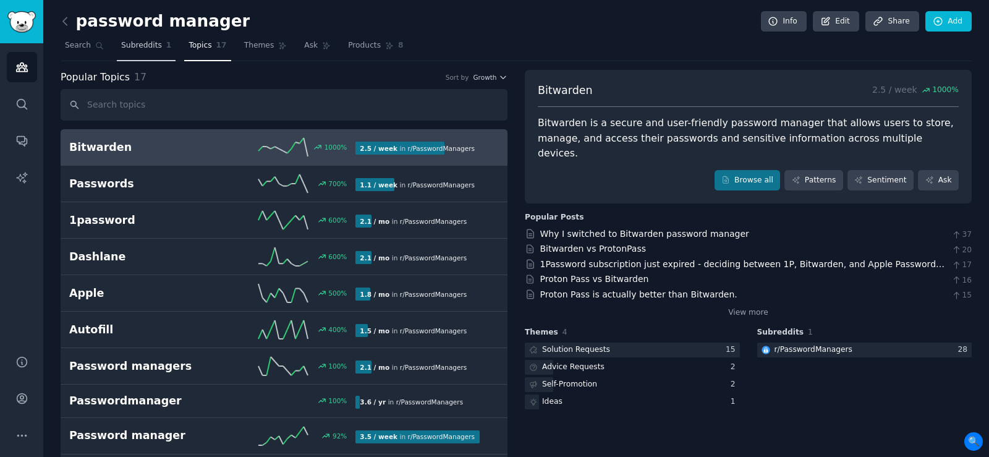
click at [143, 50] on span "Subreddits" at bounding box center [141, 45] width 41 height 11
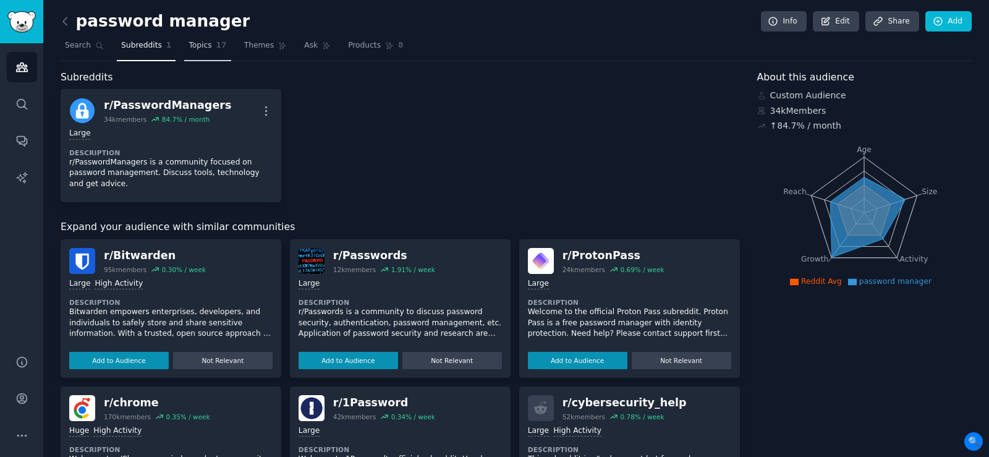
click at [193, 46] on span "Topics" at bounding box center [200, 45] width 23 height 11
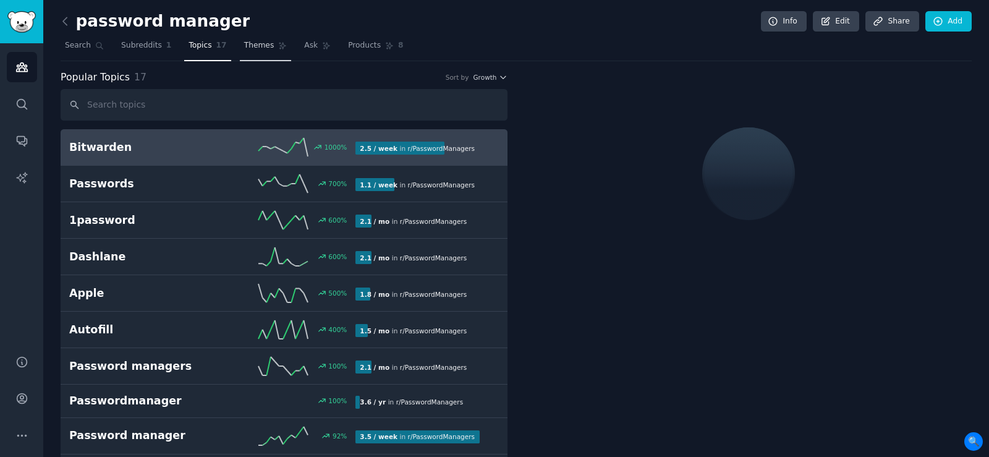
click at [244, 45] on span "Themes" at bounding box center [259, 45] width 30 height 11
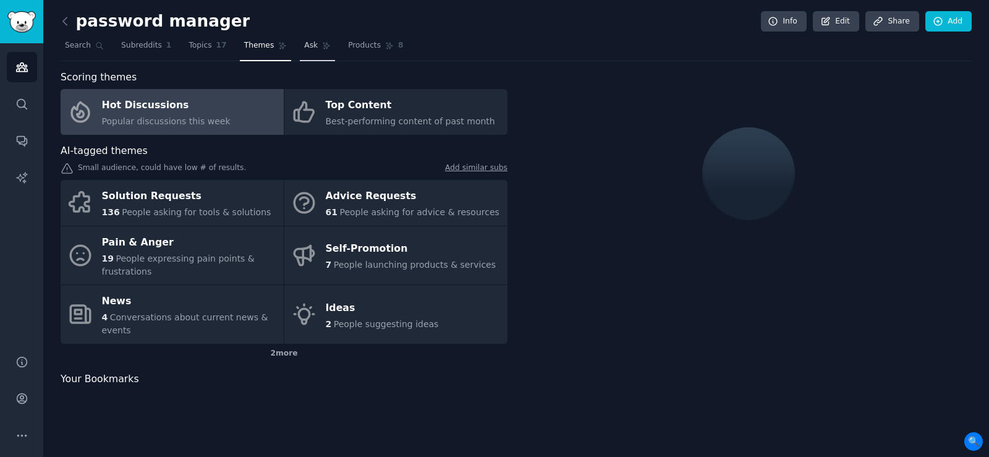
click at [304, 48] on span "Ask" at bounding box center [311, 45] width 14 height 11
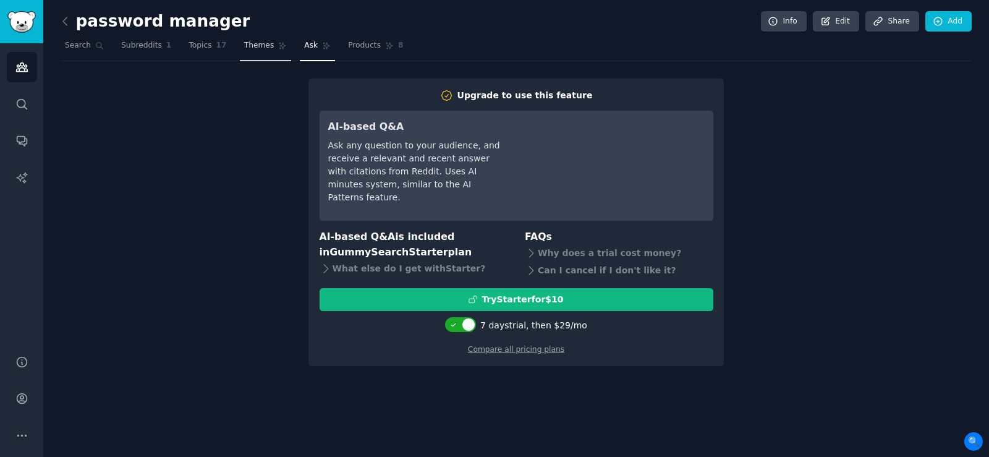
click at [244, 45] on span "Themes" at bounding box center [259, 45] width 30 height 11
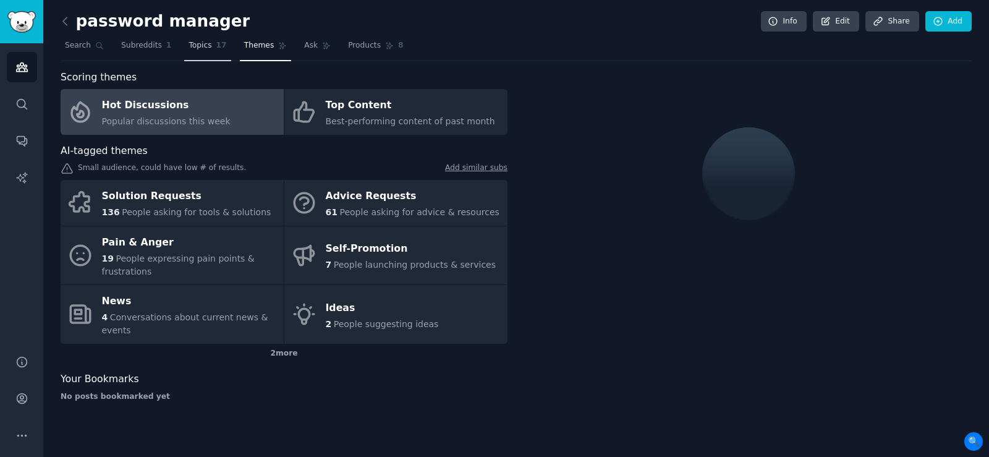
click at [189, 46] on span "Topics" at bounding box center [200, 45] width 23 height 11
